Goal: Information Seeking & Learning: Learn about a topic

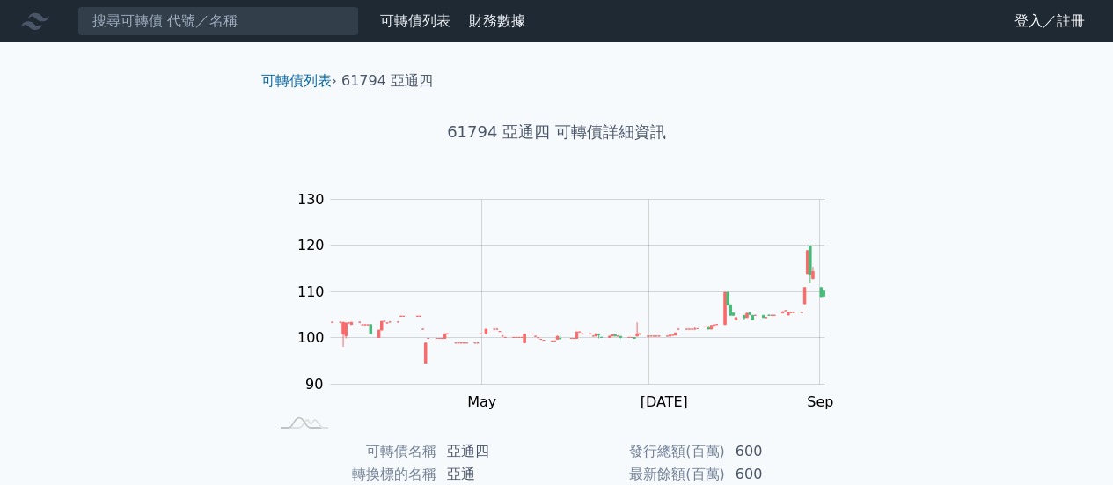
scroll to position [176, 0]
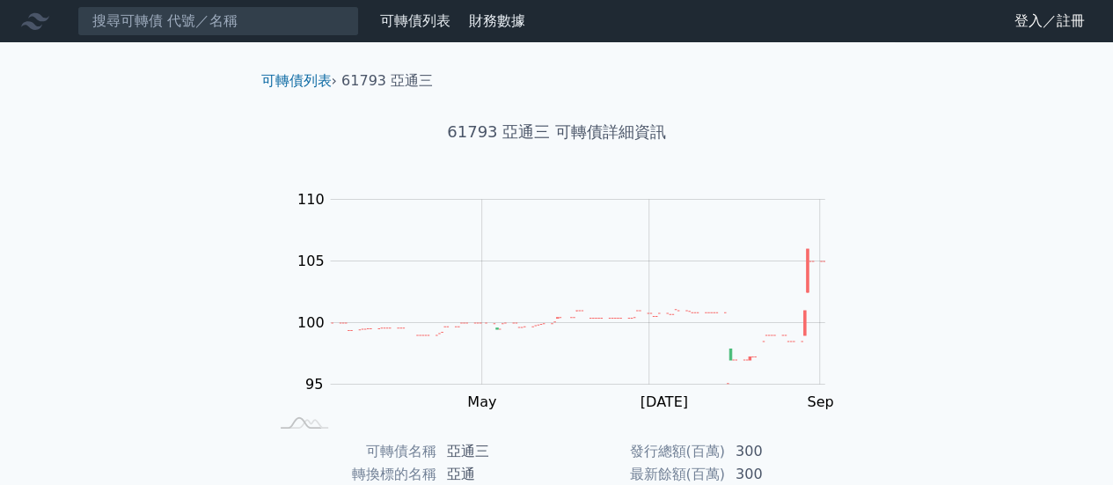
scroll to position [329, 0]
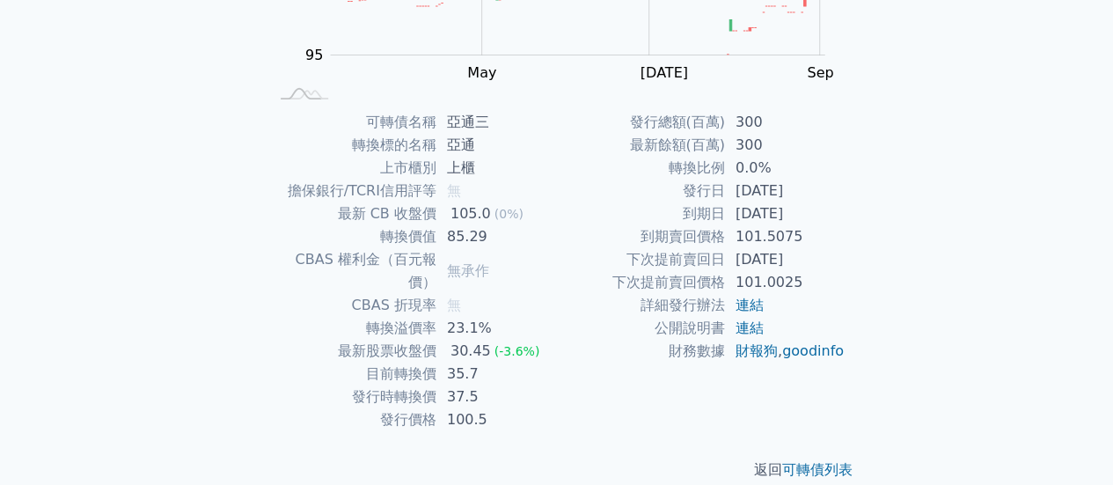
drag, startPoint x: 781, startPoint y: 217, endPoint x: 807, endPoint y: 215, distance: 25.6
click at [807, 215] on td "[DATE]" at bounding box center [785, 213] width 120 height 23
click at [816, 252] on td "[DATE]" at bounding box center [785, 259] width 120 height 23
drag, startPoint x: 779, startPoint y: 258, endPoint x: 807, endPoint y: 258, distance: 28.1
click at [807, 258] on td "[DATE]" at bounding box center [785, 259] width 120 height 23
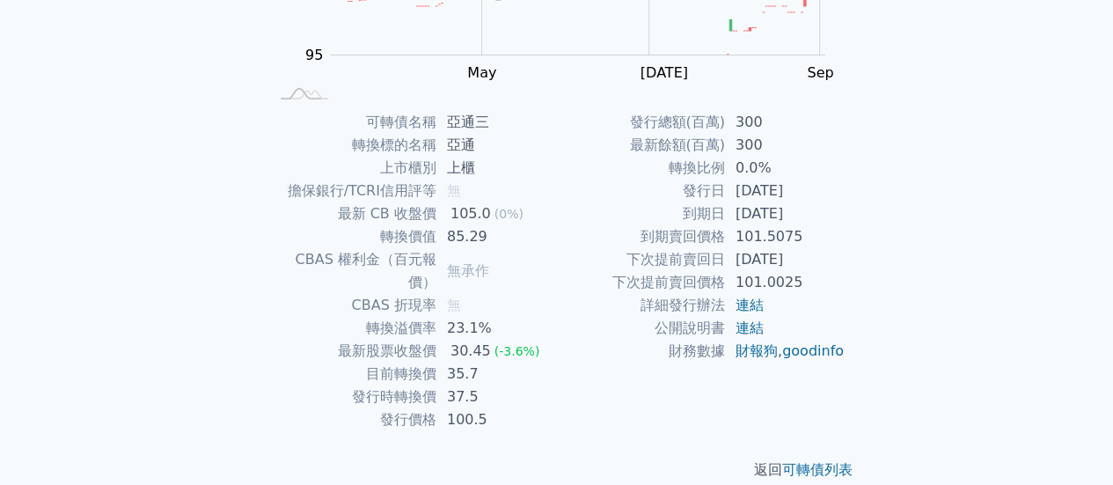
click at [788, 210] on td "[DATE]" at bounding box center [785, 213] width 120 height 23
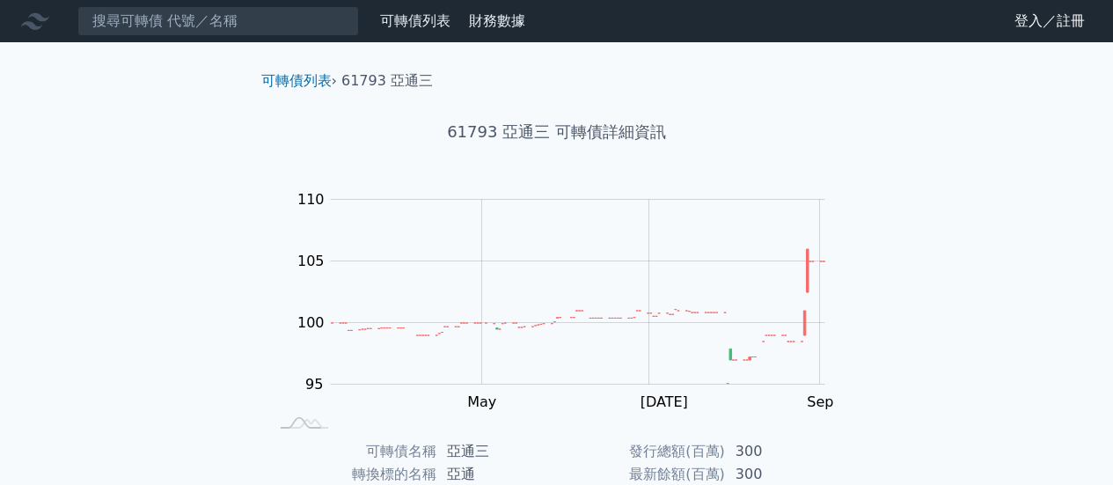
scroll to position [329, 0]
